Goal: Find specific page/section

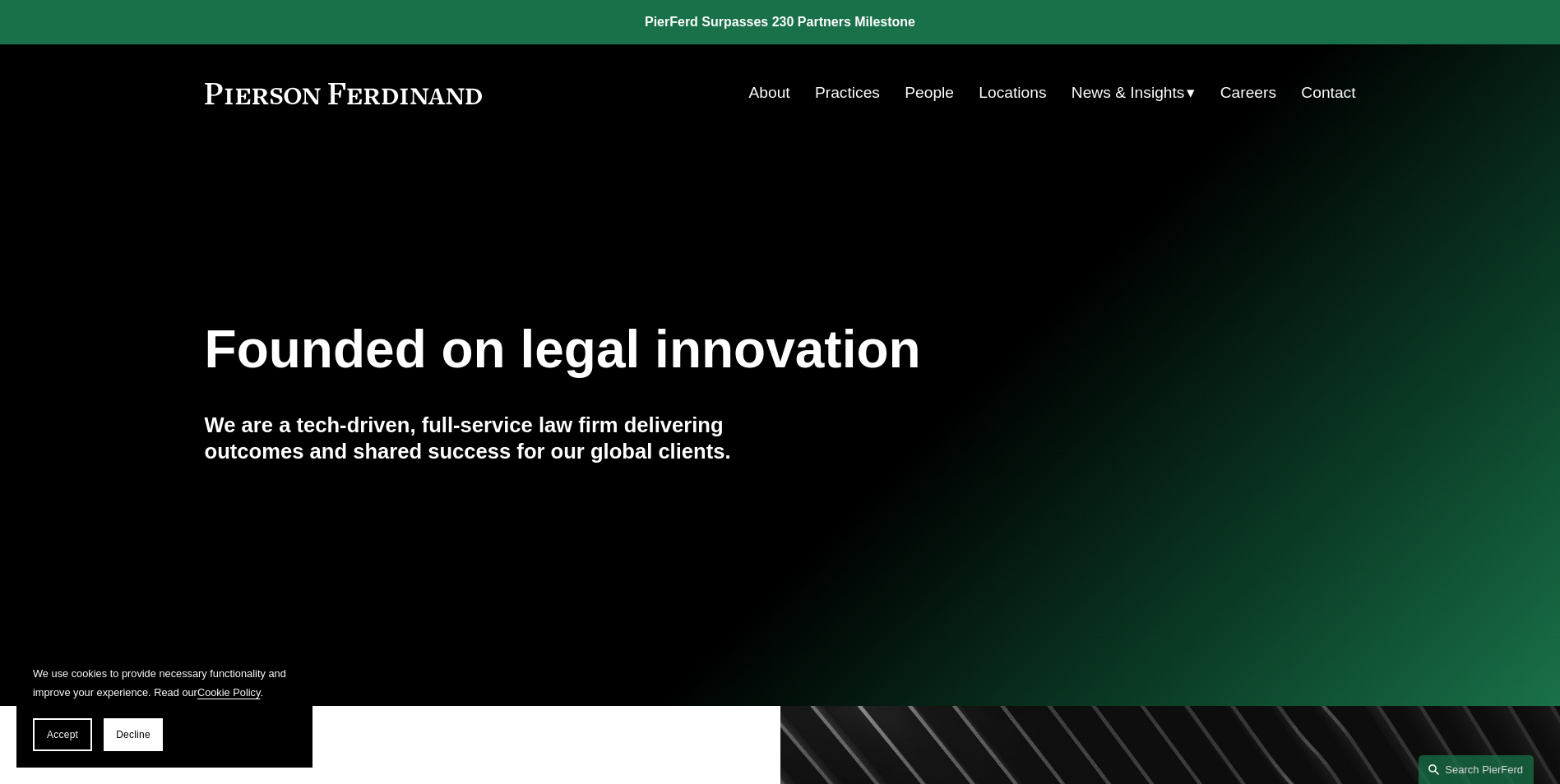
click at [1018, 94] on link "Locations" at bounding box center [1012, 93] width 67 height 32
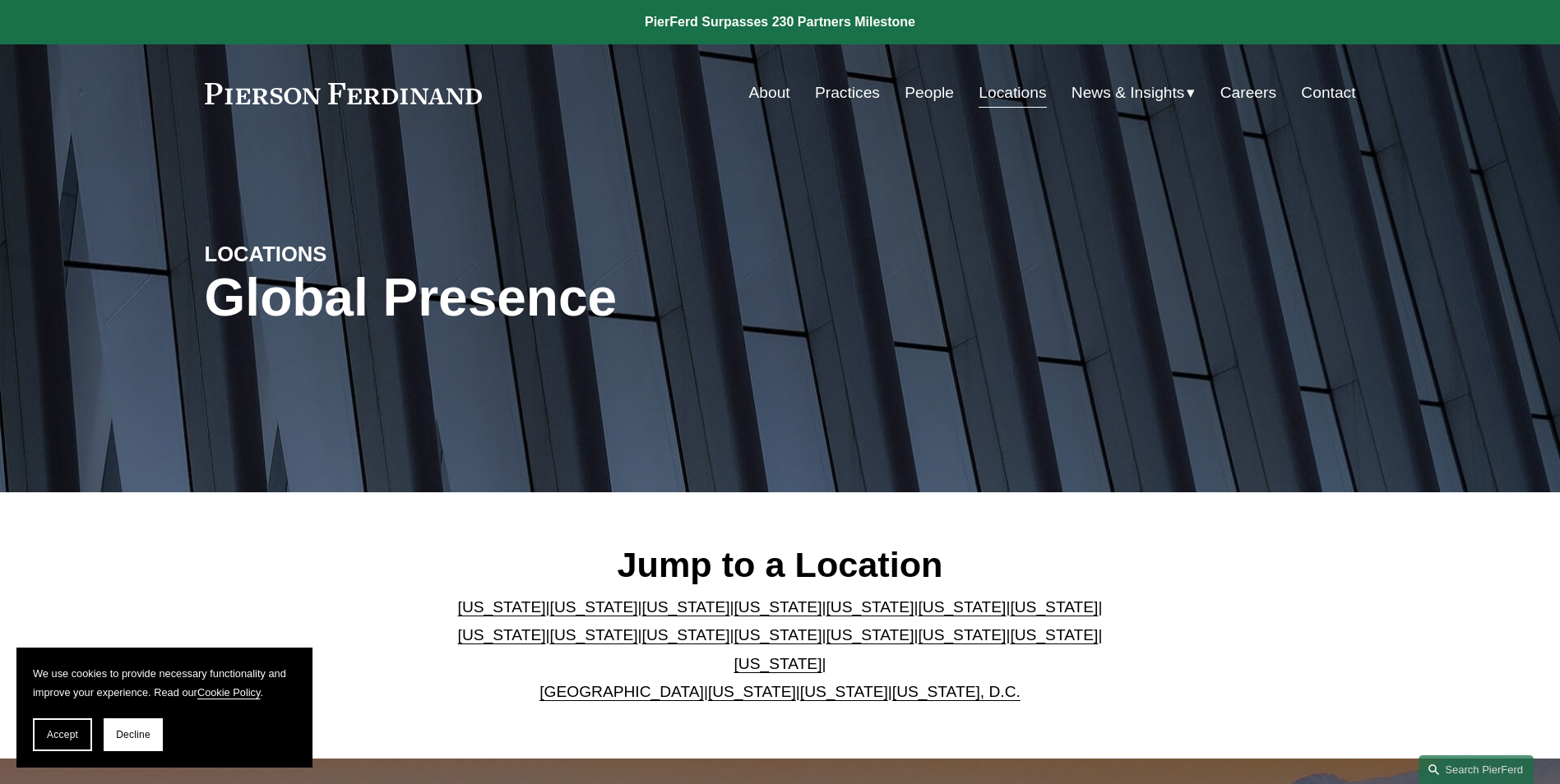
click at [932, 87] on link "People" at bounding box center [930, 93] width 49 height 32
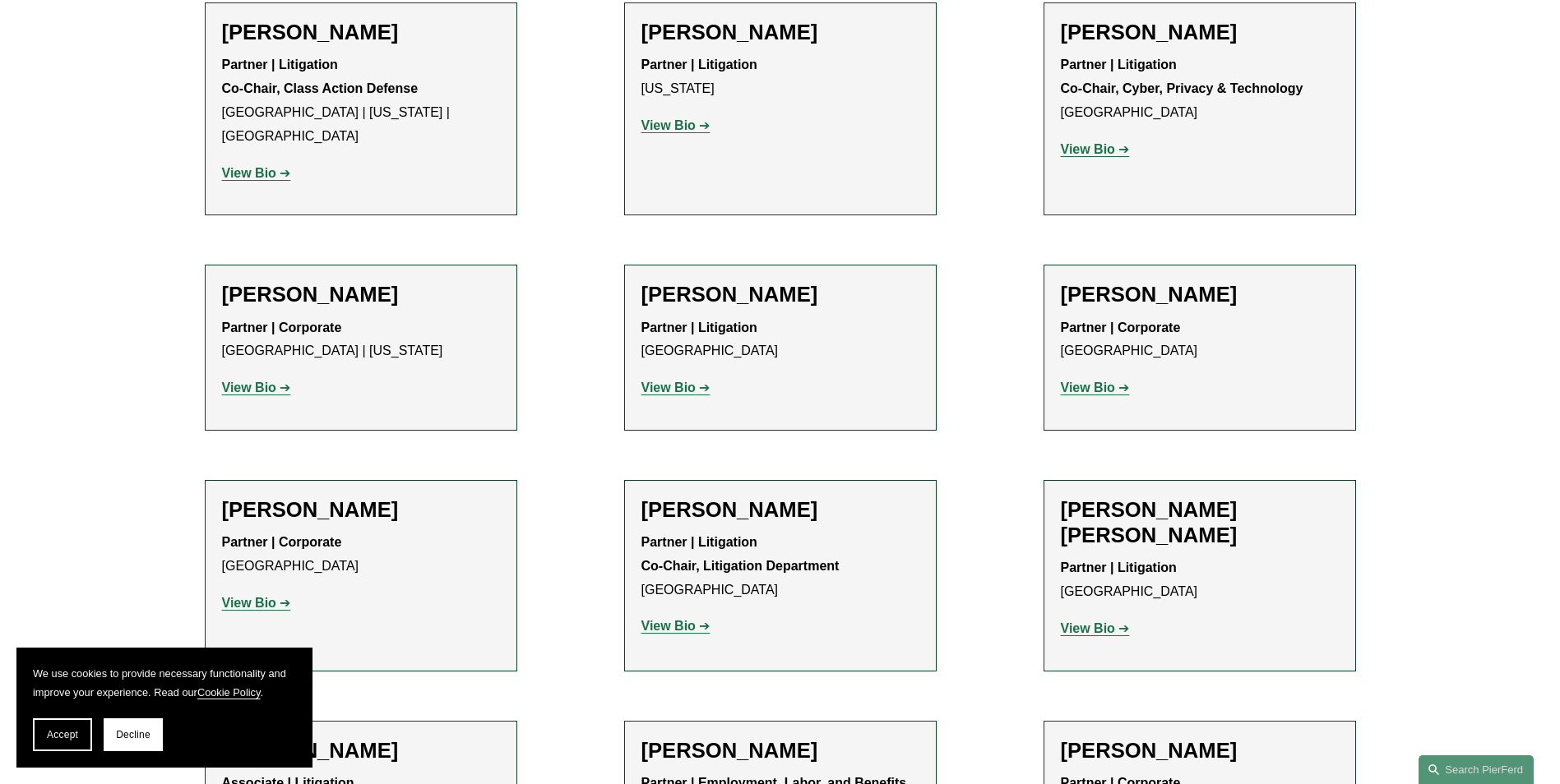
scroll to position [13450, 0]
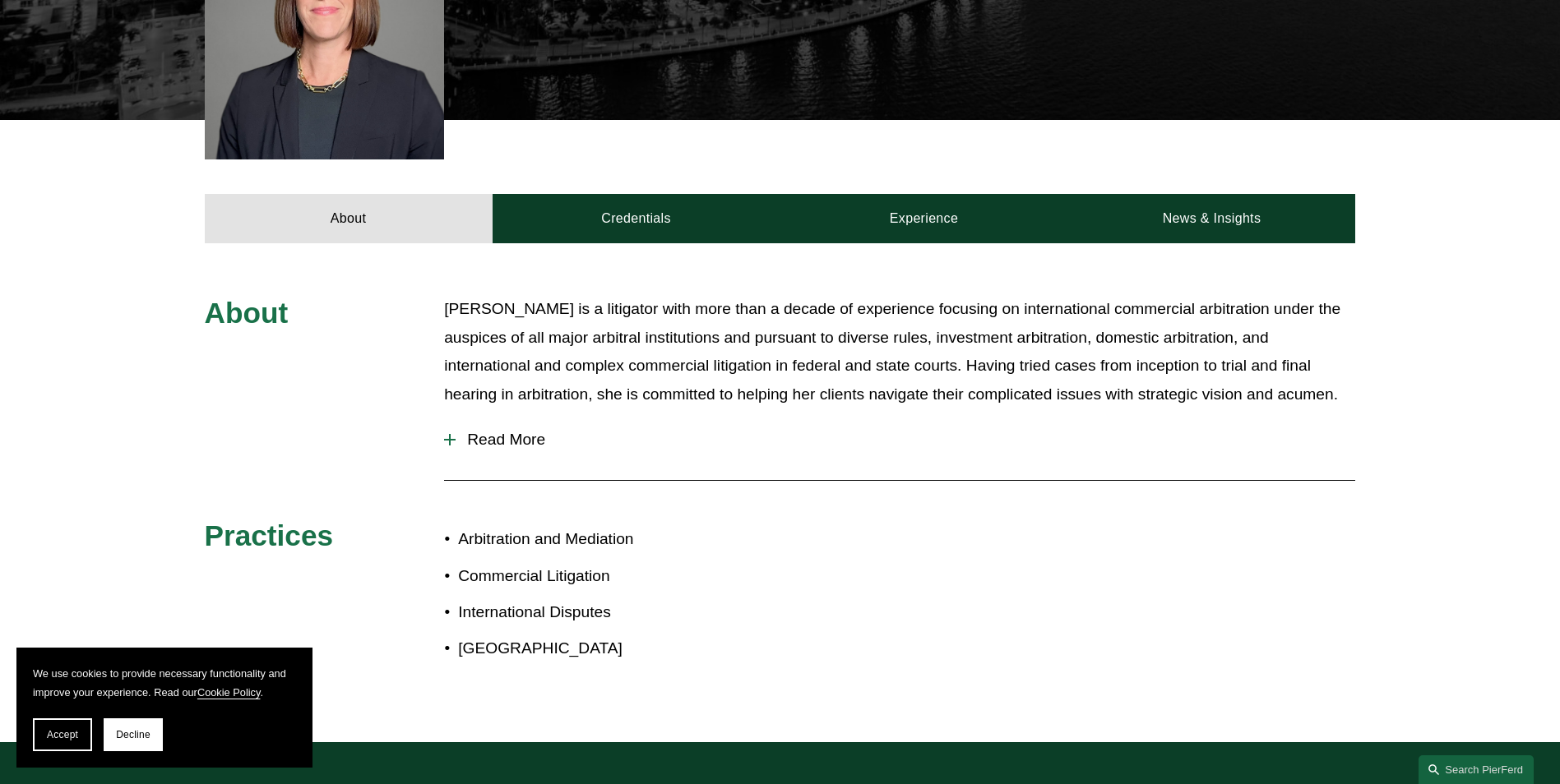
scroll to position [600, 0]
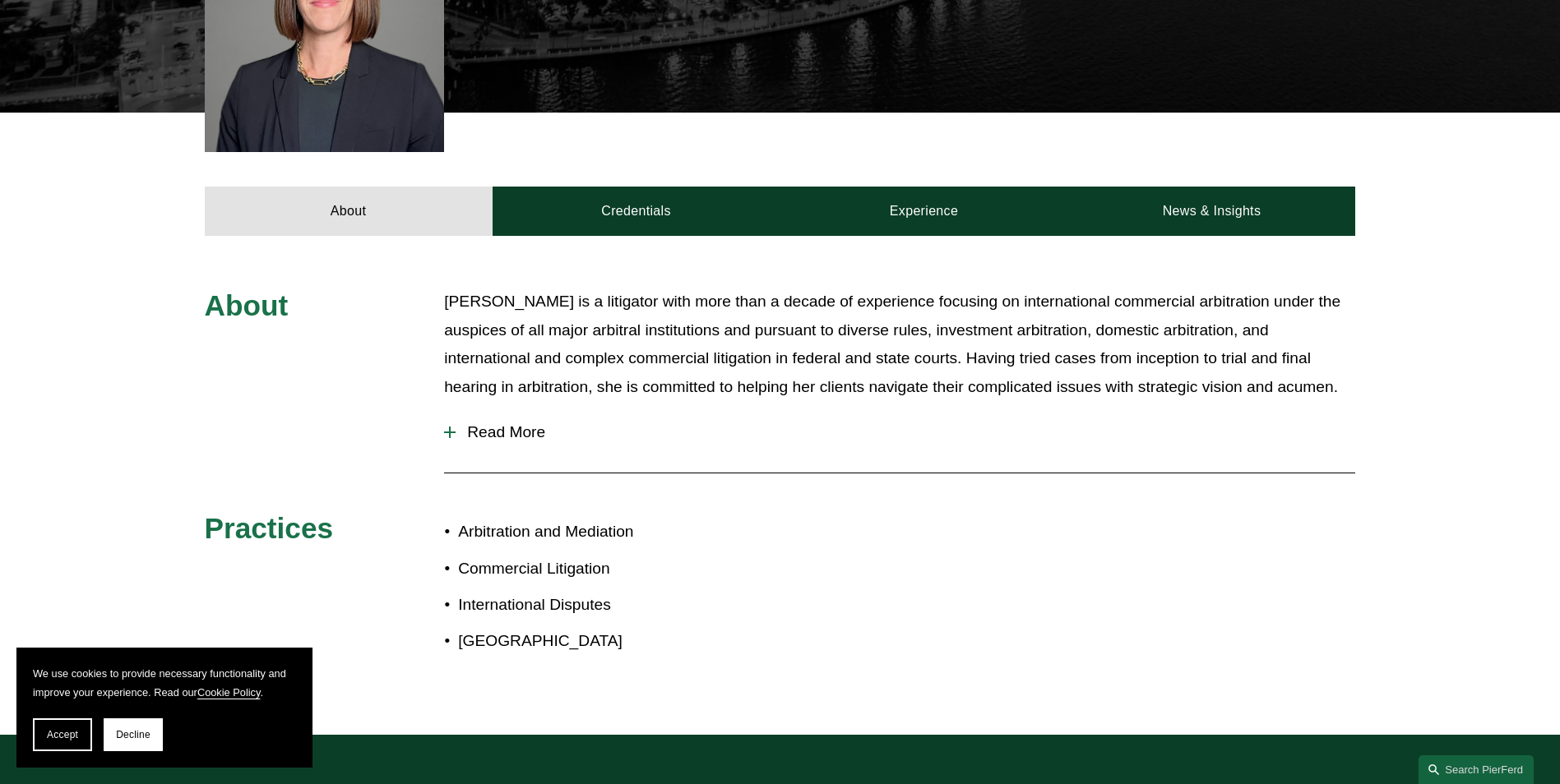
click at [508, 411] on button "Read More" at bounding box center [899, 432] width 911 height 43
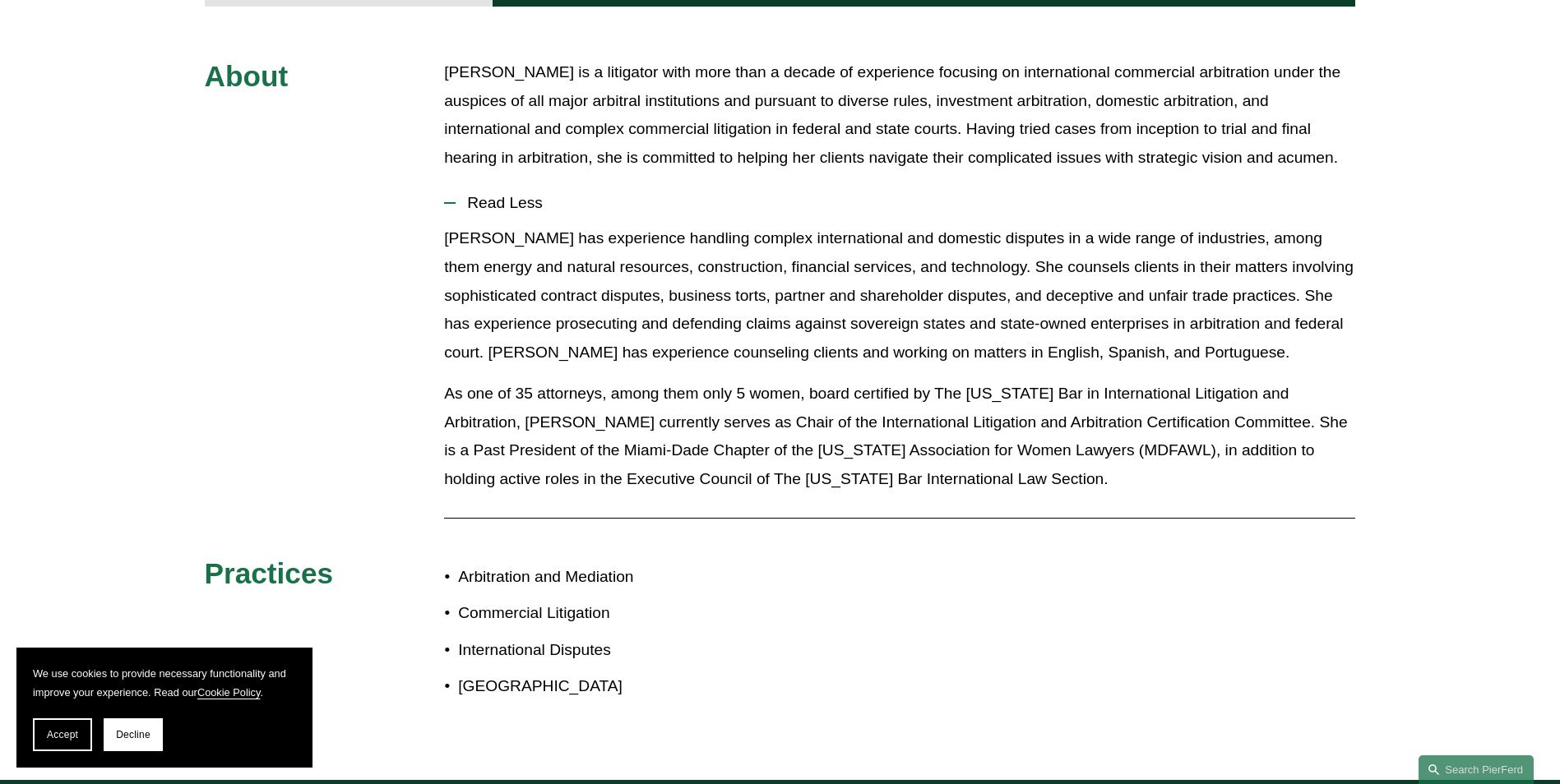
scroll to position [840, 0]
